Goal: Task Accomplishment & Management: Complete application form

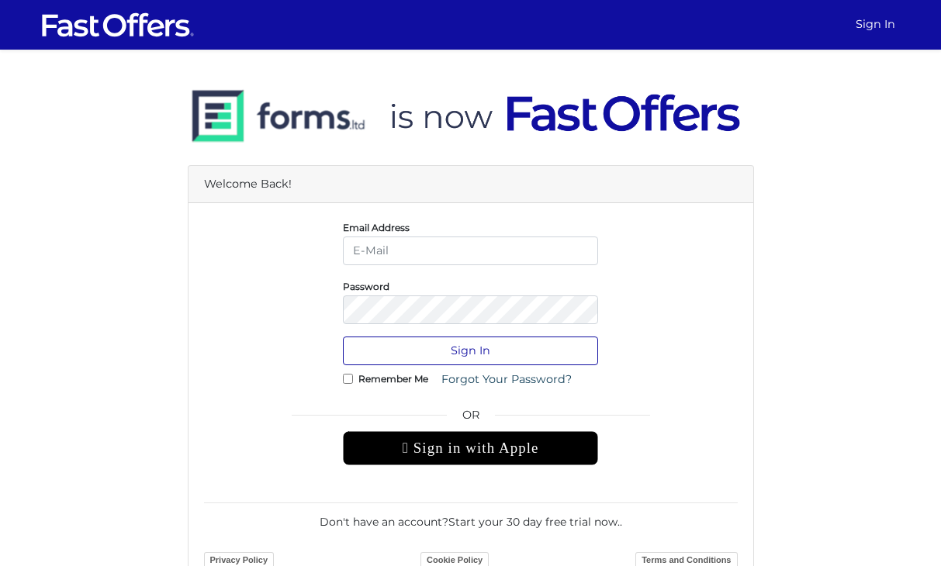
type input "christian@property.ca"
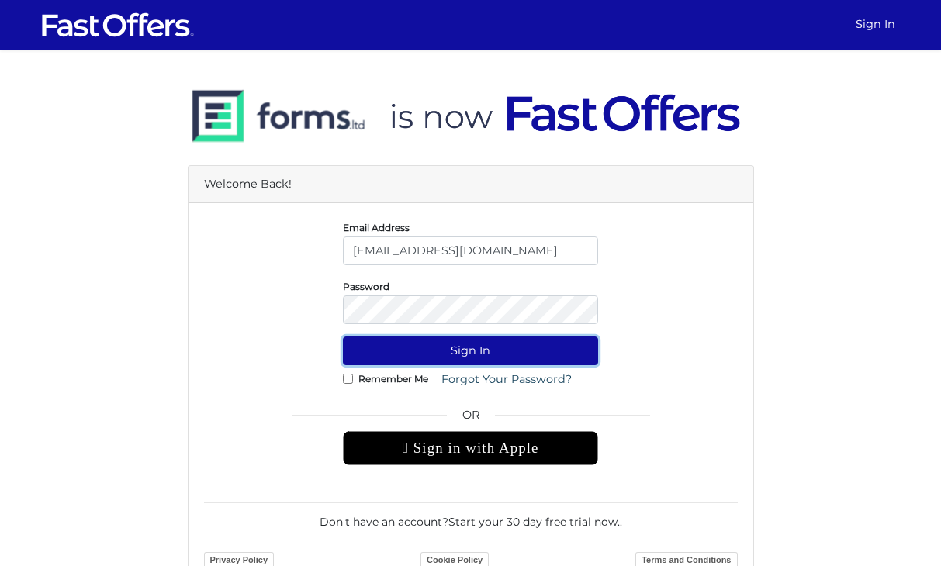
click at [470, 350] on button "Sign In" at bounding box center [470, 351] width 255 height 29
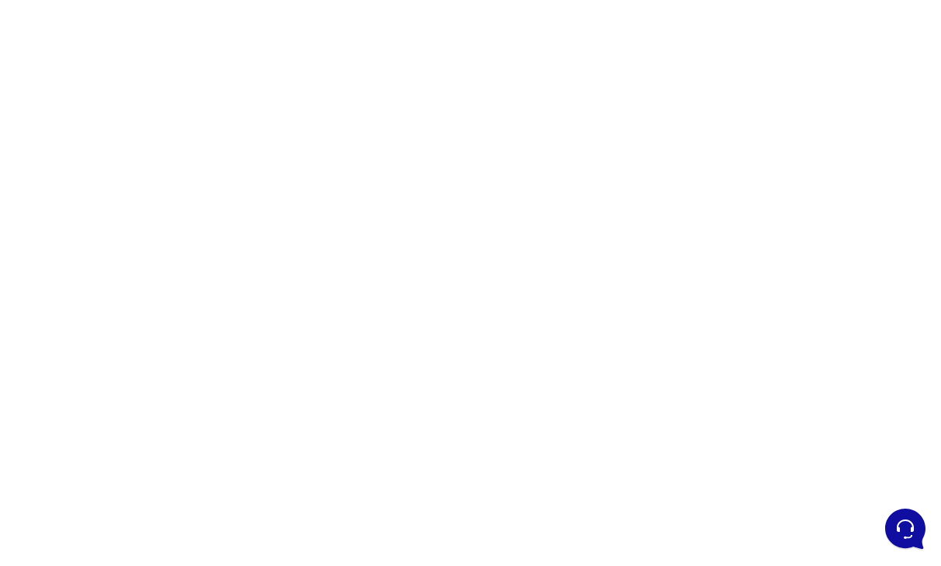
scroll to position [263, 0]
